Goal: Task Accomplishment & Management: Manage account settings

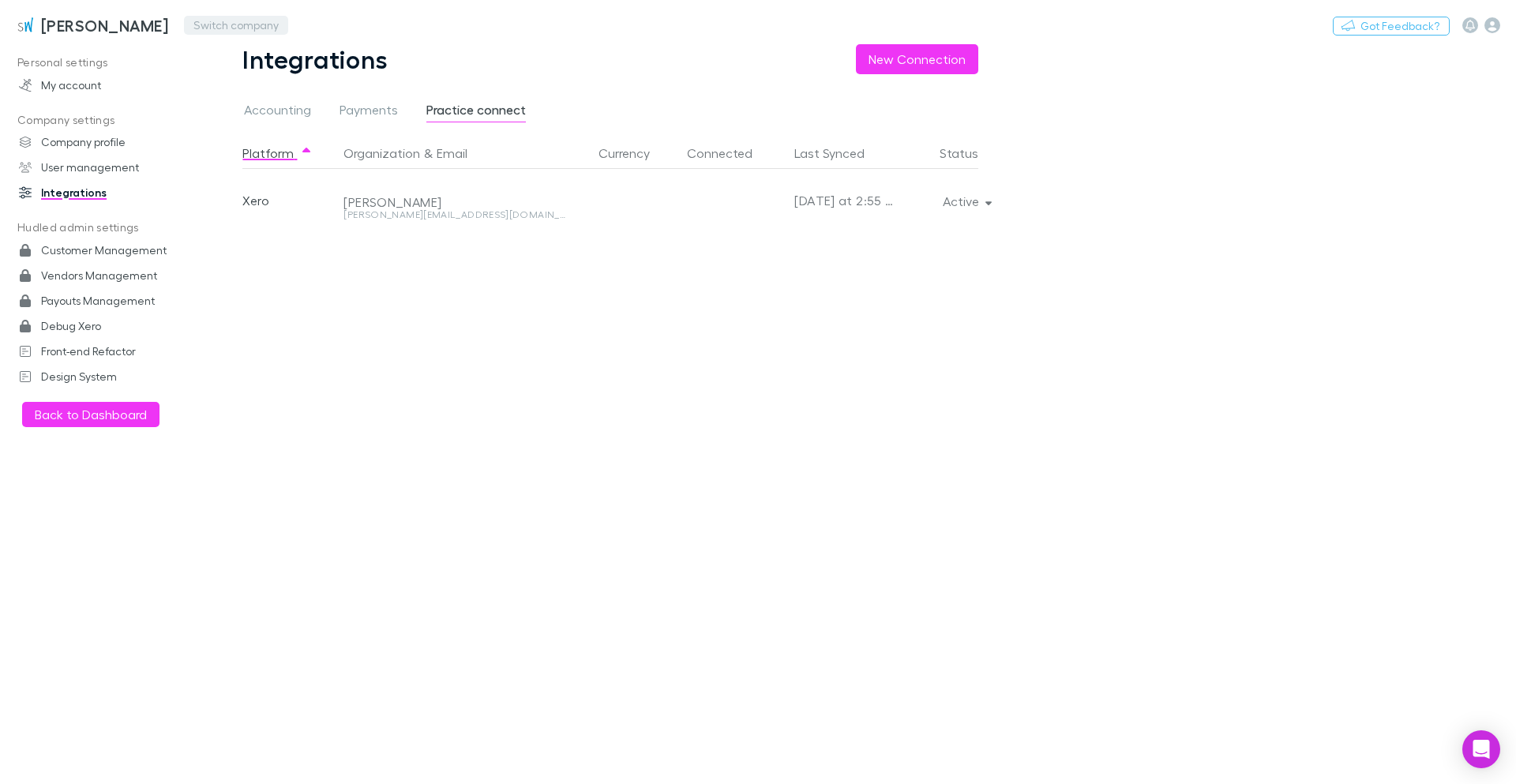
click at [235, 34] on button "Switch company" at bounding box center [236, 25] width 104 height 19
type input "***"
click at [236, 95] on p "SDC Chartered Accountants" at bounding box center [267, 95] width 173 height 19
click at [967, 209] on button "Active" at bounding box center [966, 201] width 72 height 22
click at [969, 202] on div at bounding box center [758, 392] width 1516 height 784
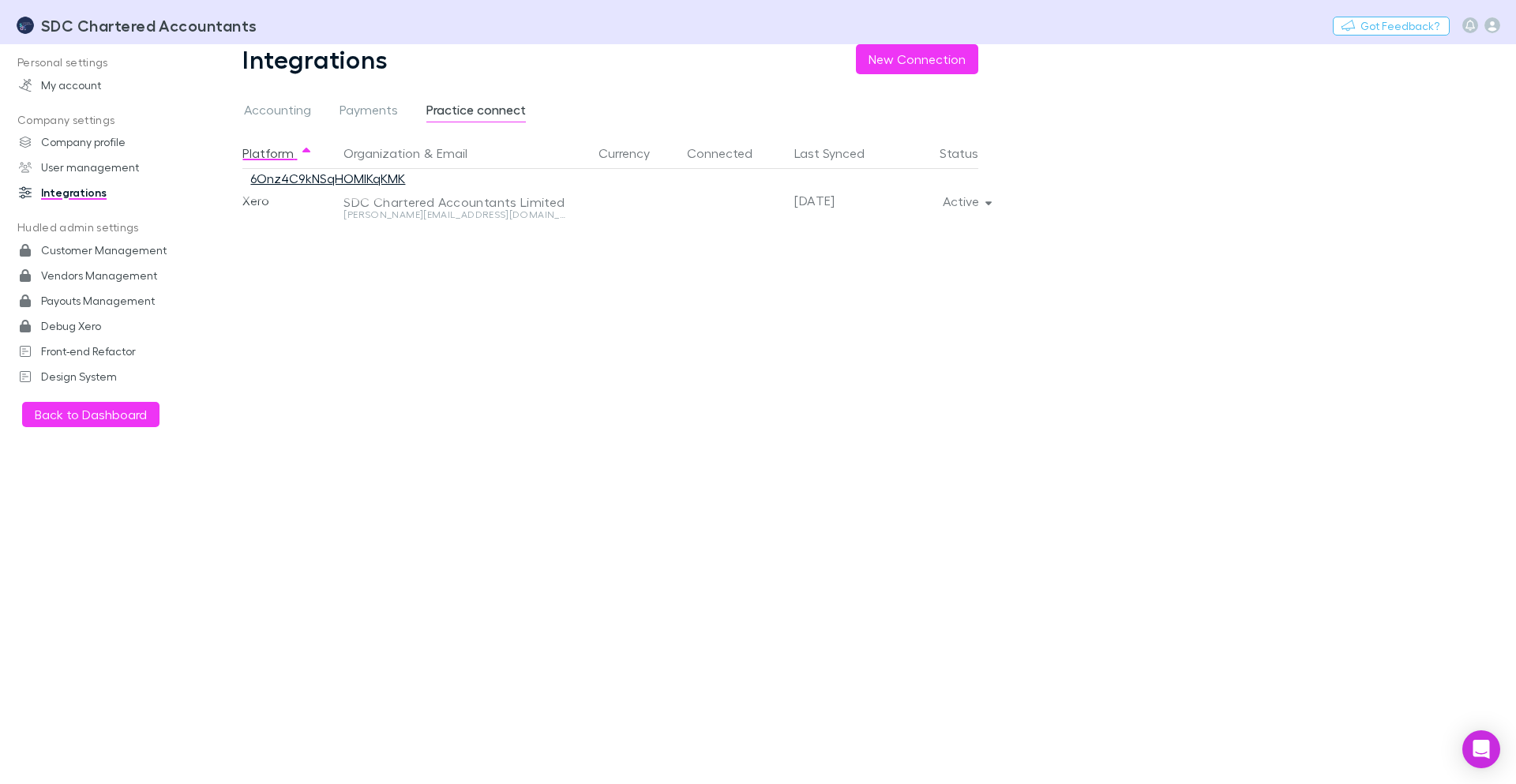
click at [340, 181] on link "6Onz4C9kNSqHOMlKqKMK" at bounding box center [327, 177] width 154 height 15
click at [1063, 198] on main "Integrations New Connection Accounting Payments Practice connect Platform Organ…" at bounding box center [860, 413] width 1312 height 739
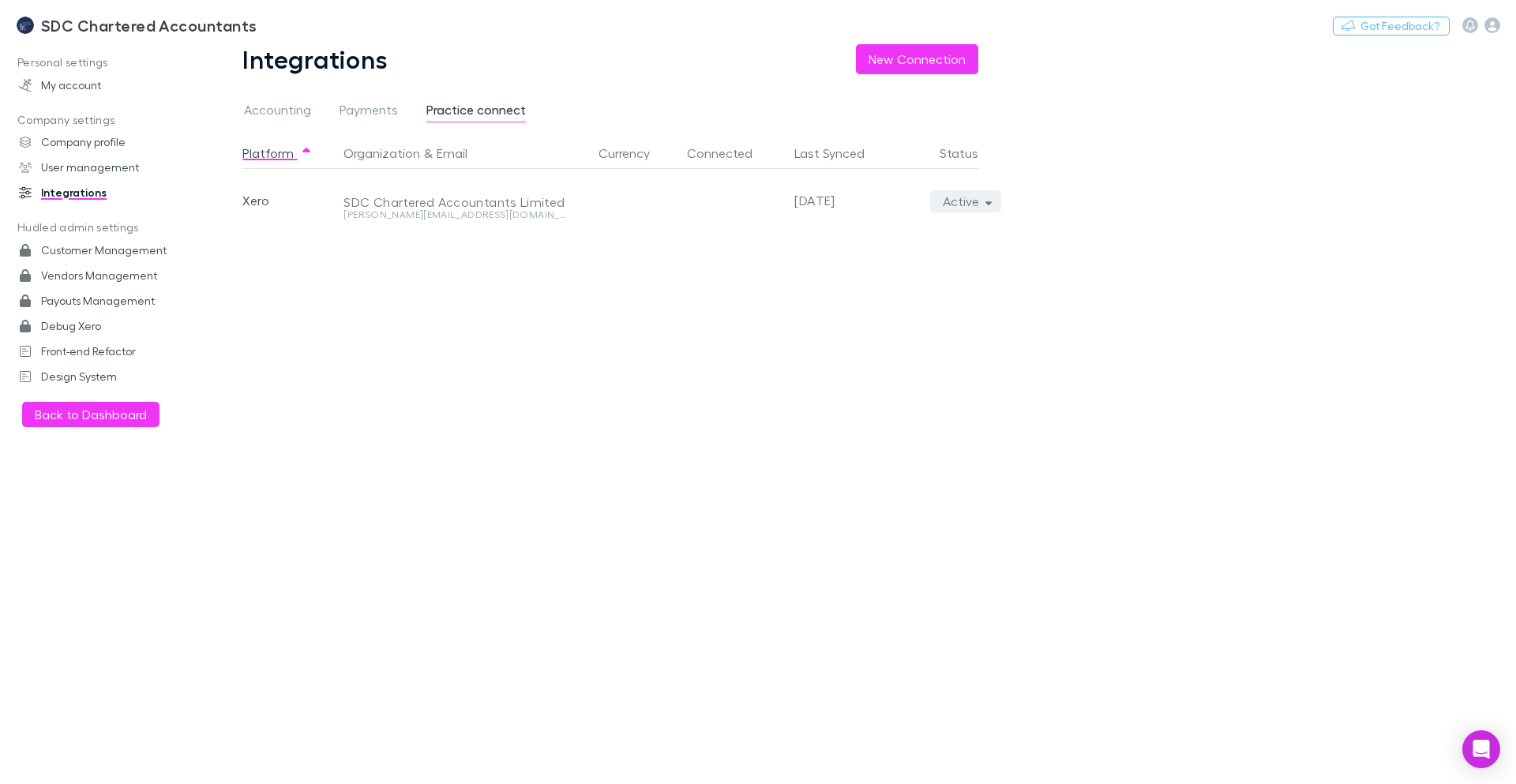
click at [986, 206] on icon "button" at bounding box center [989, 201] width 7 height 11
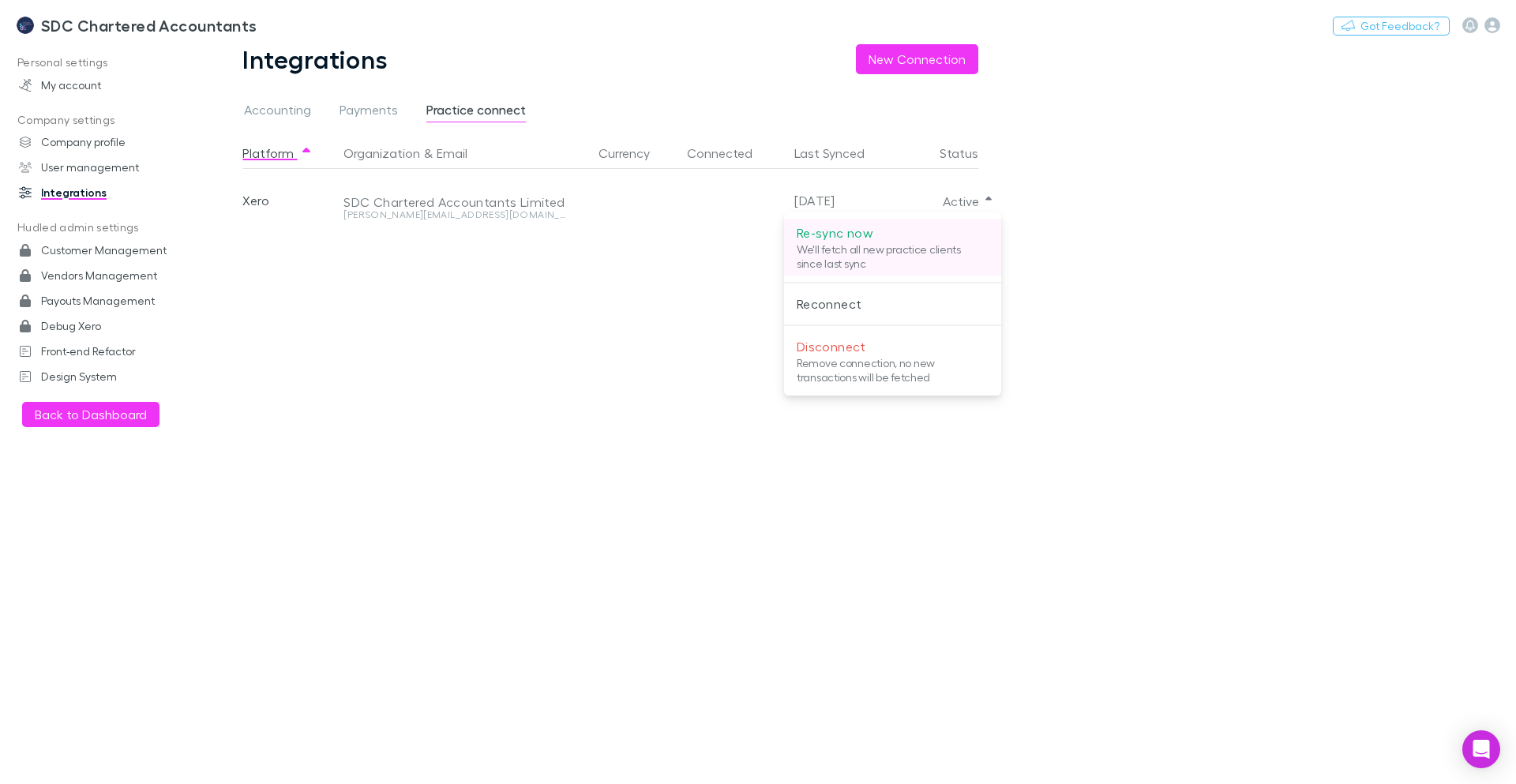
click at [953, 253] on p "We'll fetch all new practice clients since last sync" at bounding box center [892, 256] width 192 height 28
click at [1254, 302] on div at bounding box center [758, 392] width 1516 height 784
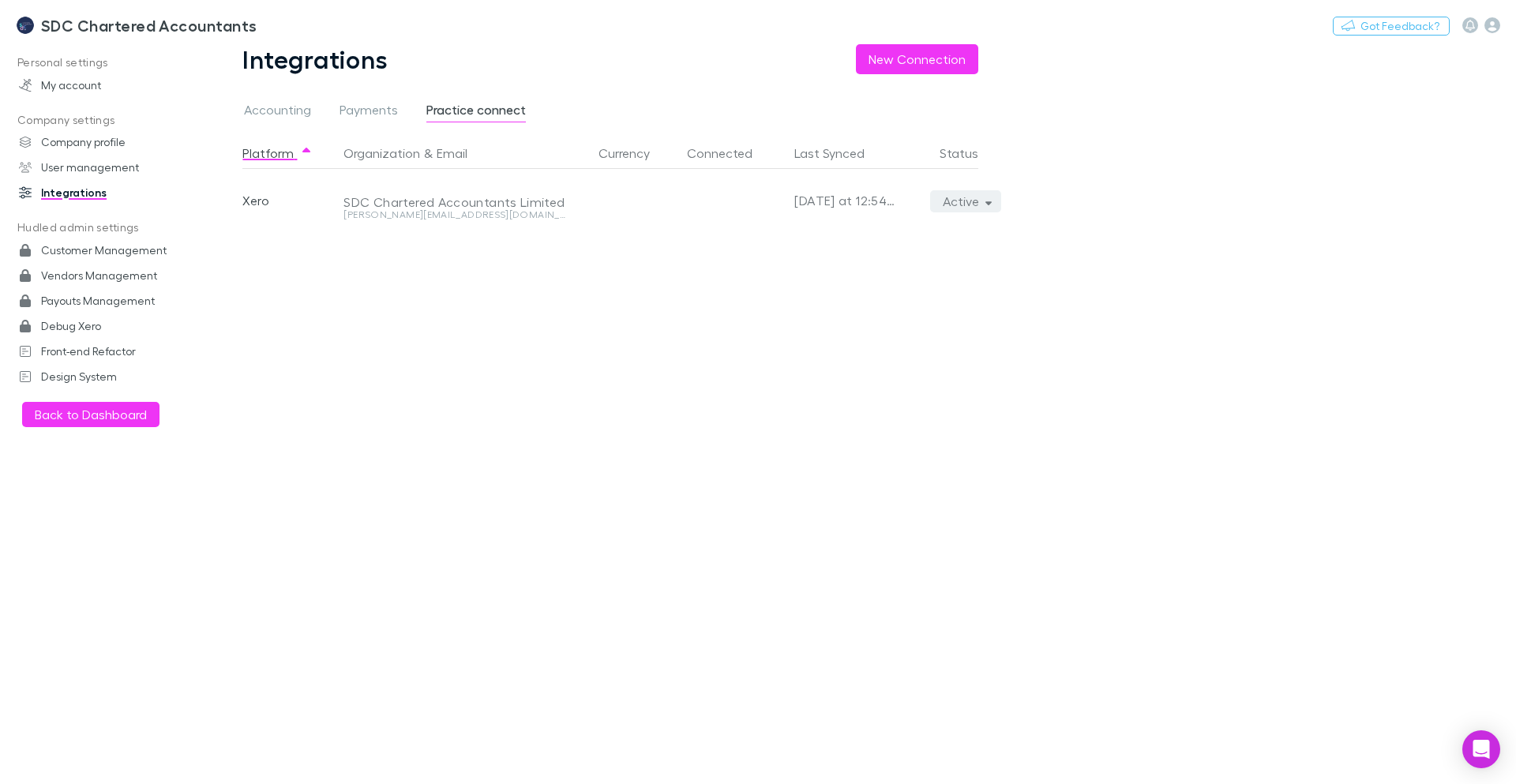
click at [983, 209] on button "Active" at bounding box center [966, 201] width 72 height 22
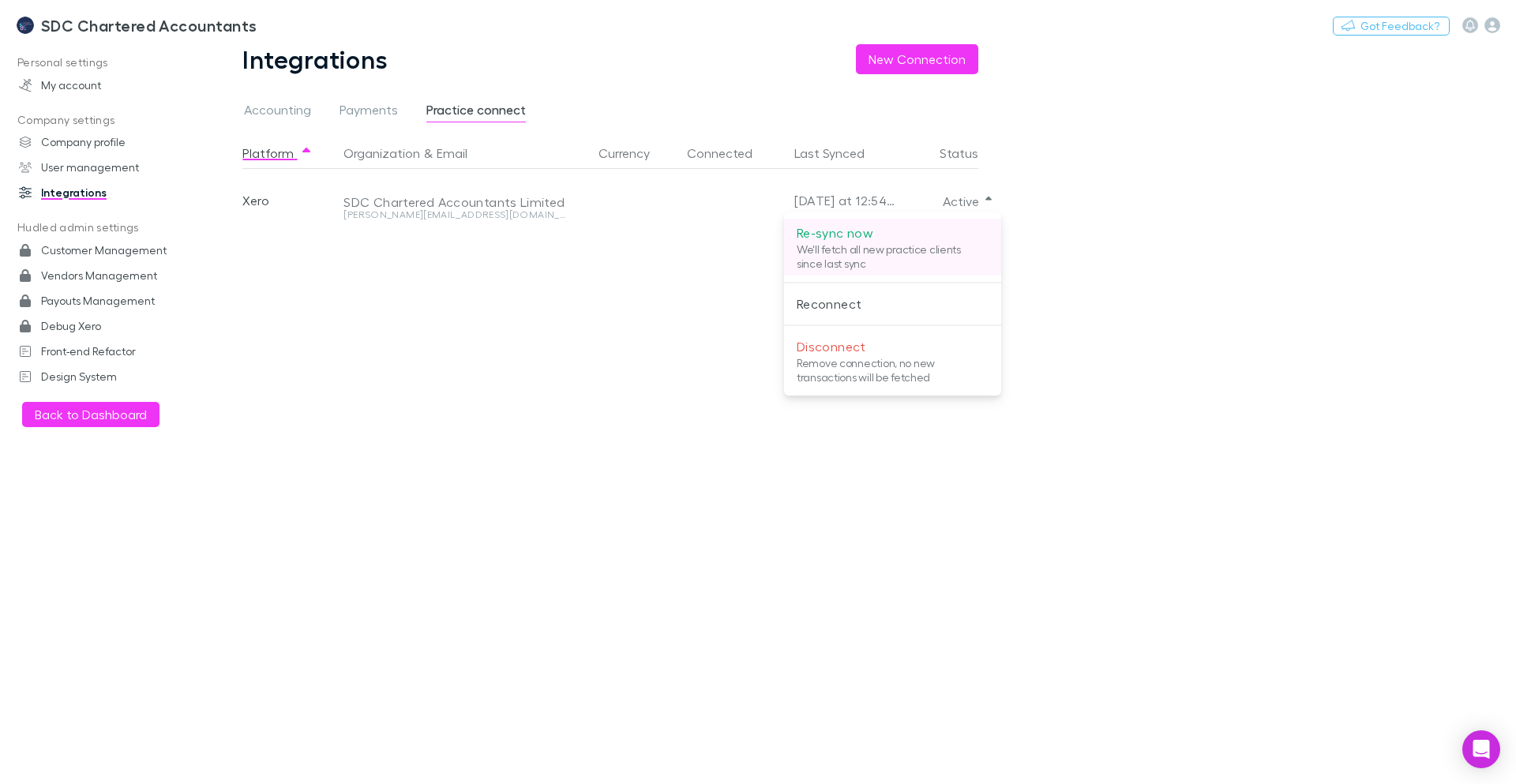
click at [915, 249] on p "We'll fetch all new practice clients since last sync" at bounding box center [892, 256] width 192 height 28
click at [886, 256] on p "We'll fetch all new practice clients since last sync" at bounding box center [892, 256] width 192 height 28
click at [1235, 249] on div at bounding box center [758, 392] width 1516 height 784
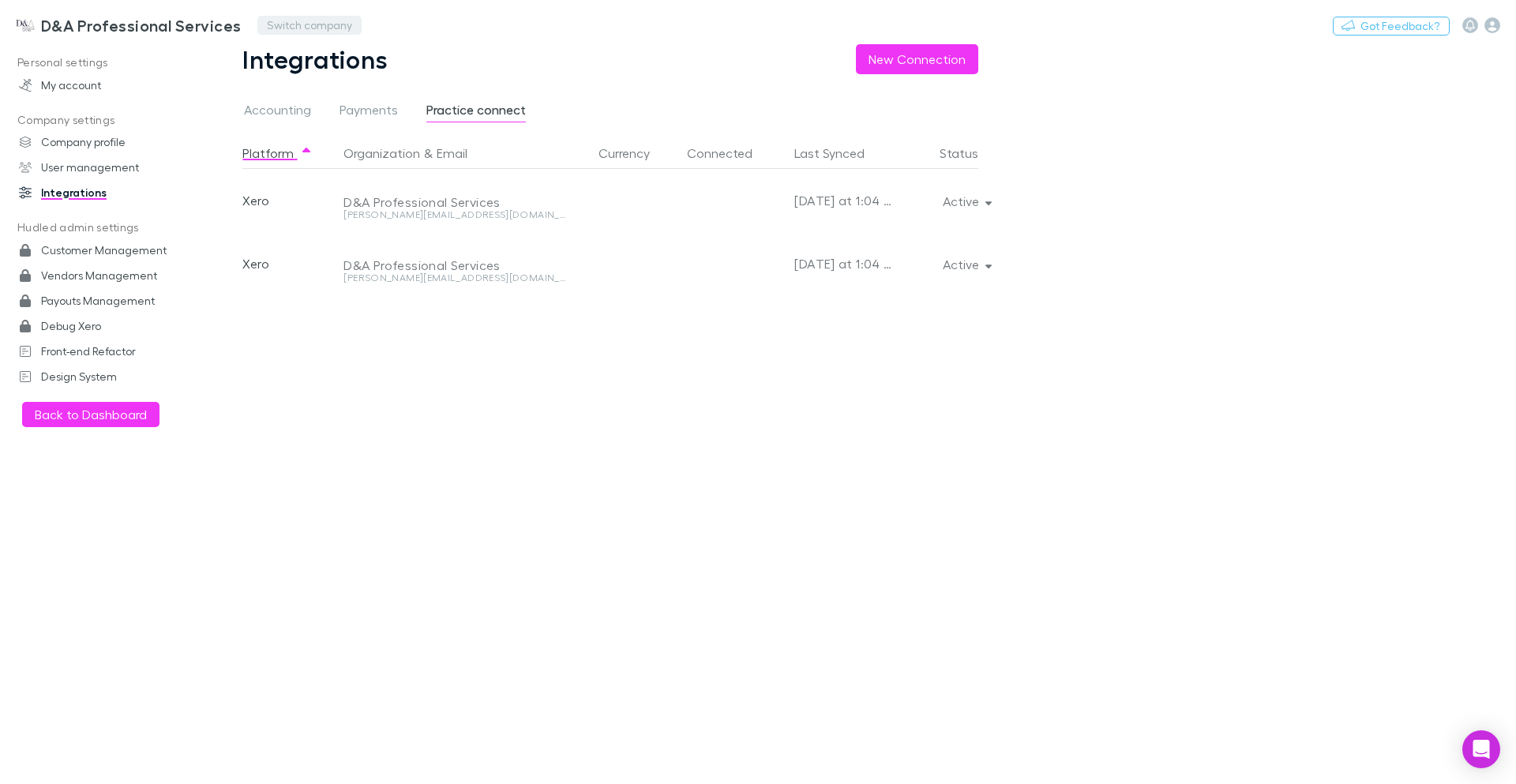
click at [289, 18] on button "Switch company" at bounding box center [309, 25] width 104 height 19
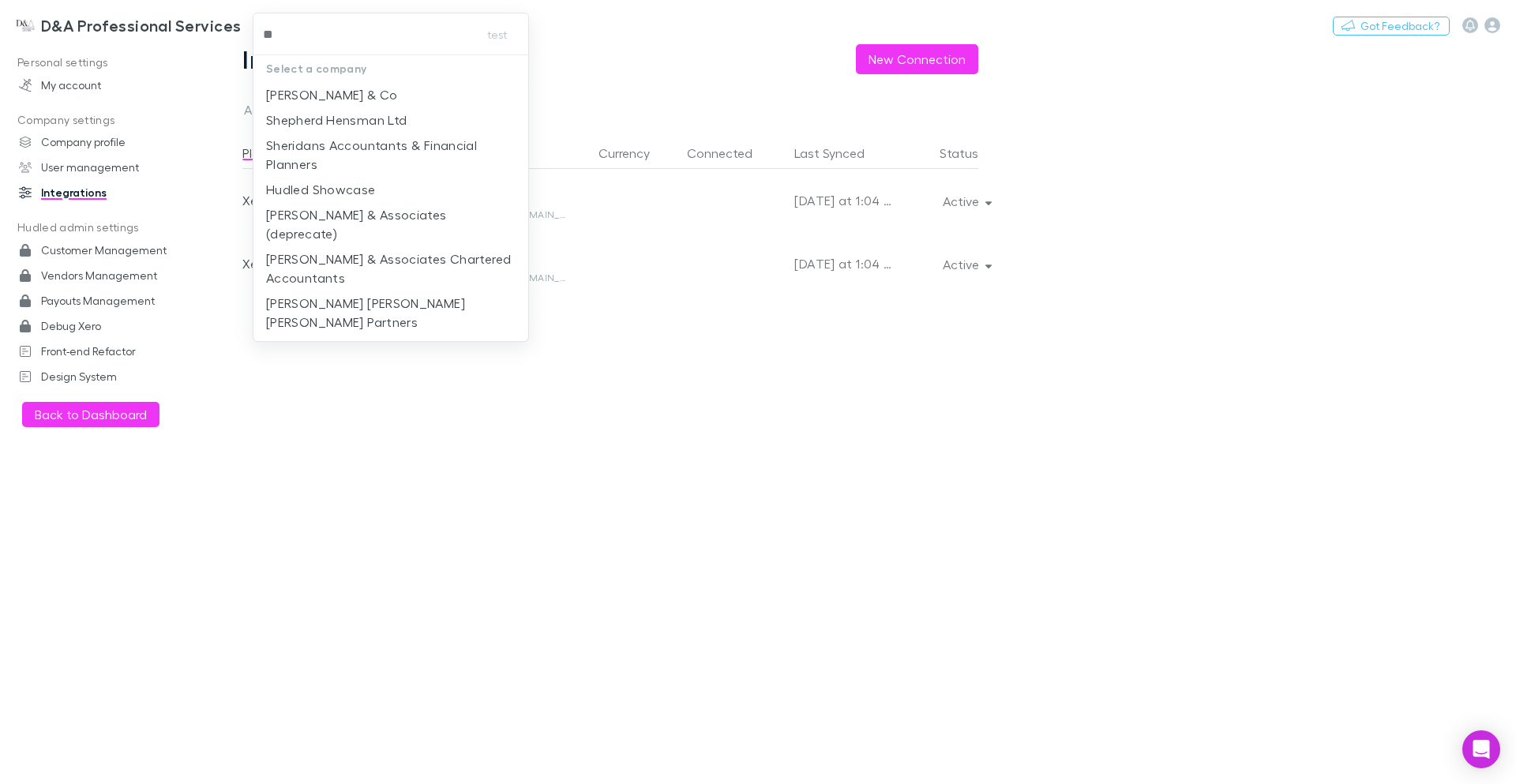
type input "***"
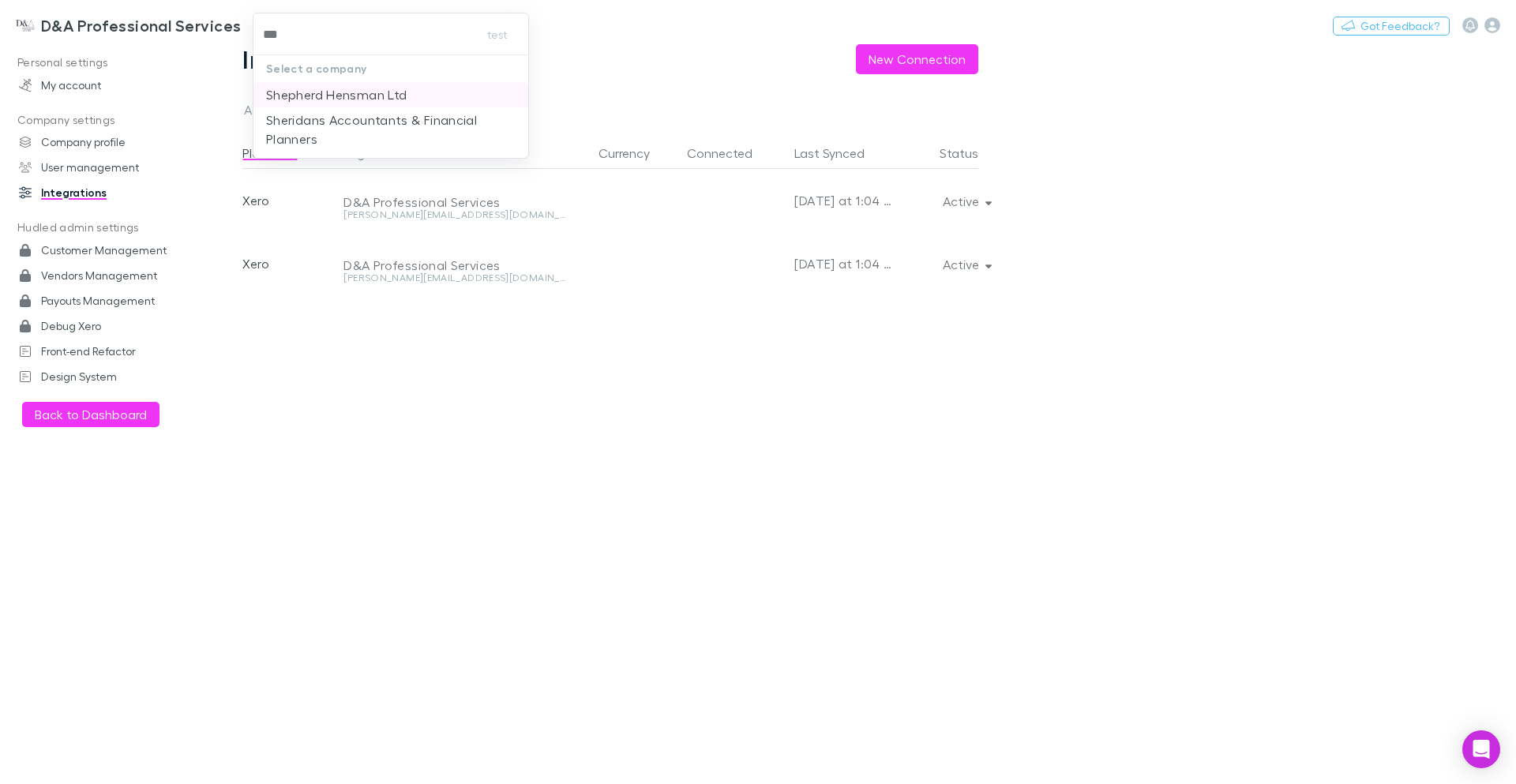
click at [447, 92] on li "Shepherd Hensman Ltd" at bounding box center [390, 95] width 275 height 25
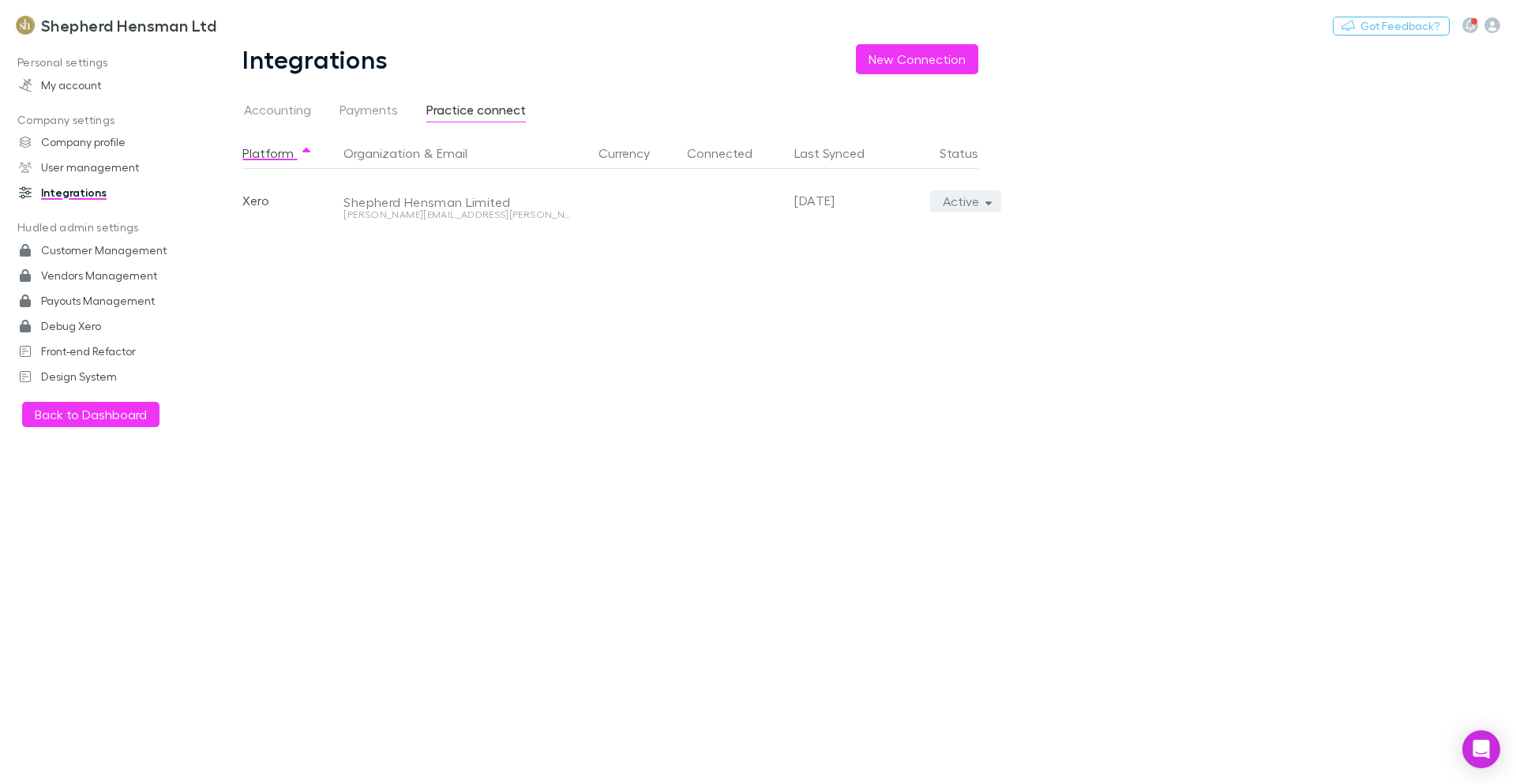
click at [971, 207] on button "Active" at bounding box center [966, 201] width 72 height 22
click at [864, 353] on p "Disconnect" at bounding box center [892, 346] width 192 height 19
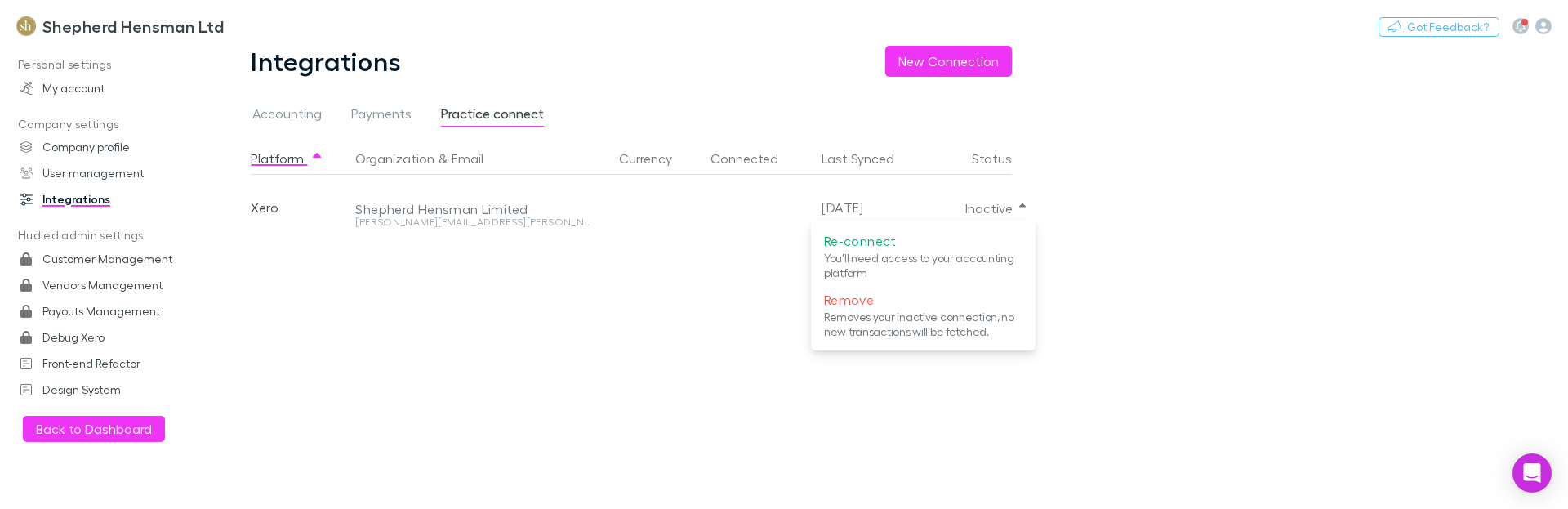
click at [716, 360] on div at bounding box center [784, 254] width 1568 height 509
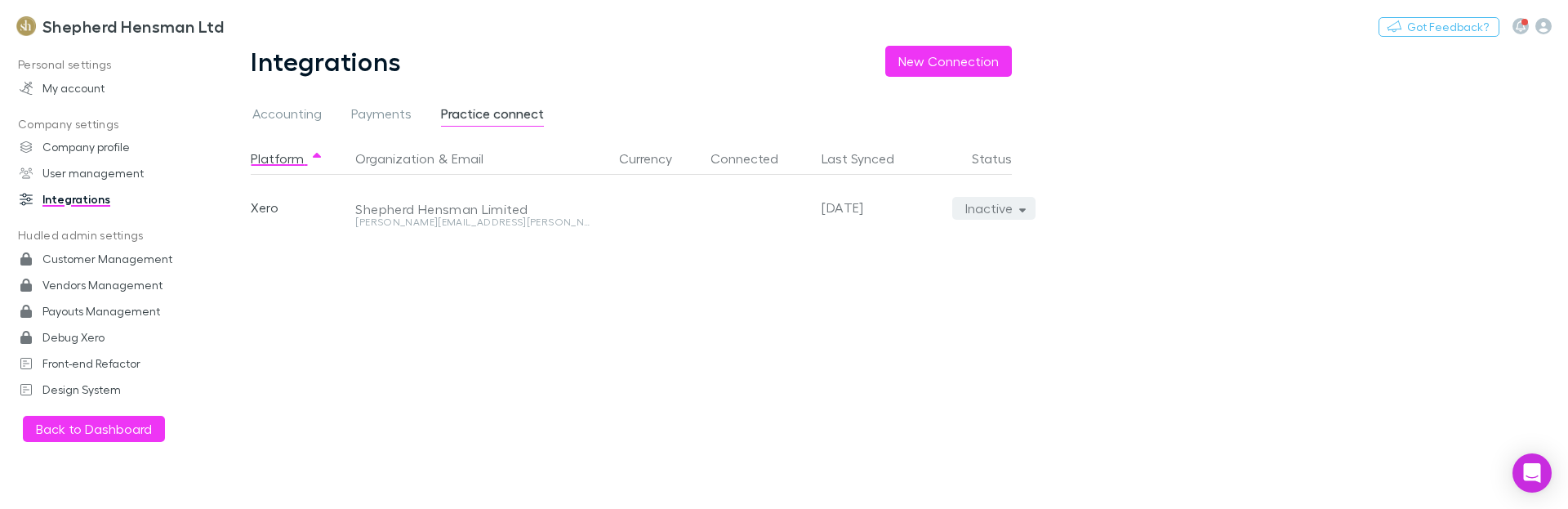
click at [995, 215] on button "Inactive" at bounding box center [994, 208] width 84 height 23
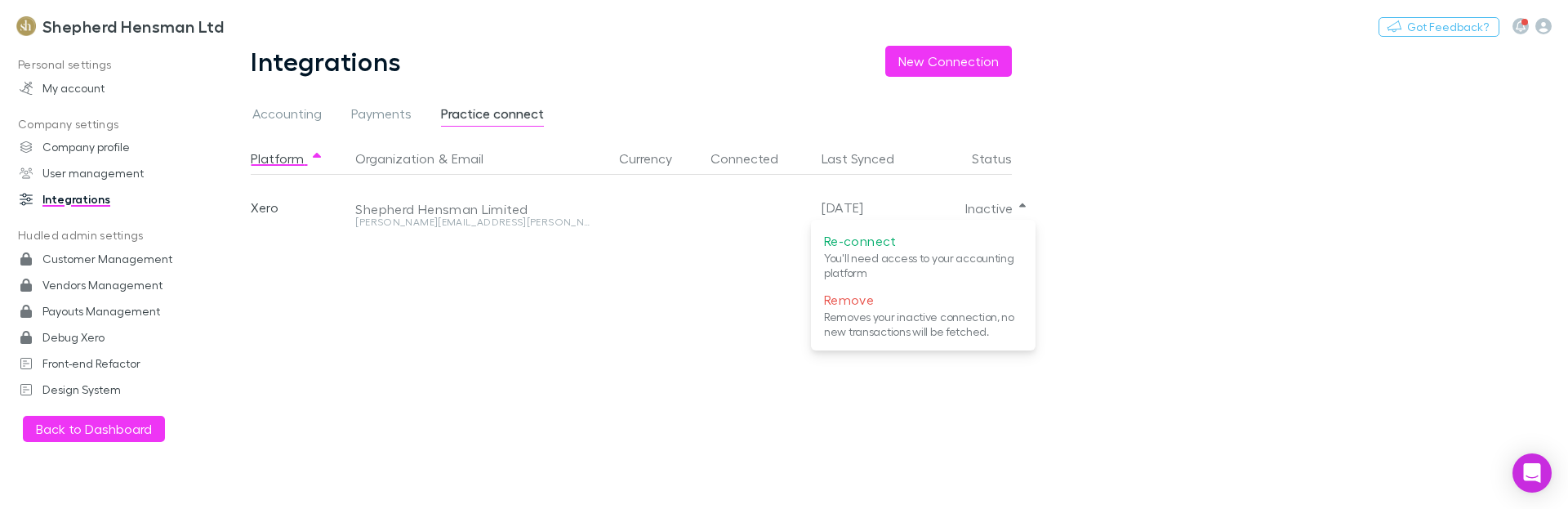
click at [1169, 238] on div at bounding box center [784, 254] width 1568 height 509
